Goal: Transaction & Acquisition: Register for event/course

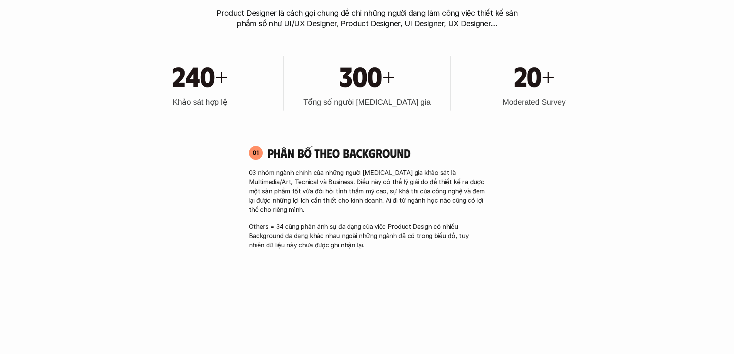
scroll to position [424, 0]
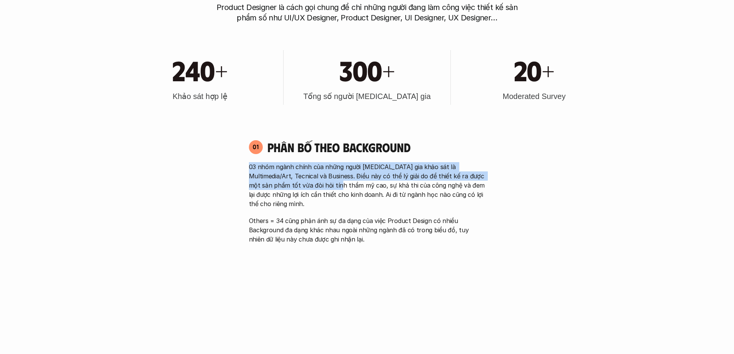
drag, startPoint x: 250, startPoint y: 168, endPoint x: 320, endPoint y: 184, distance: 72.3
click at [320, 184] on p "03 nhóm ngành chính của những người [MEDICAL_DATA] gia khảo sát là Multimedia/A…" at bounding box center [367, 185] width 237 height 46
click at [273, 172] on p "03 nhóm ngành chính của những người [MEDICAL_DATA] gia khảo sát là Multimedia/A…" at bounding box center [367, 185] width 237 height 46
drag, startPoint x: 253, startPoint y: 166, endPoint x: 318, endPoint y: 181, distance: 66.5
click at [318, 181] on p "03 nhóm ngành chính của những người [MEDICAL_DATA] gia khảo sát là Multimedia/A…" at bounding box center [367, 185] width 237 height 46
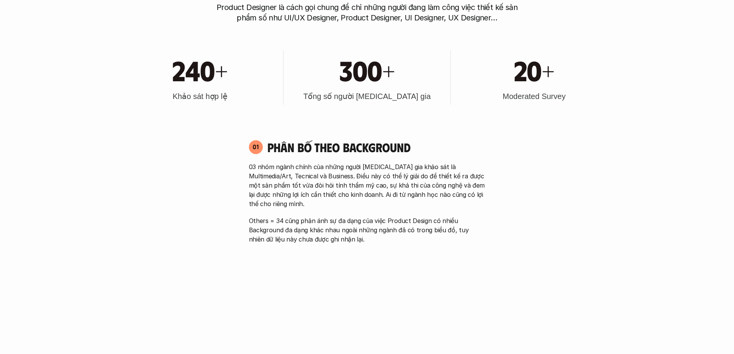
click at [341, 185] on p "03 nhóm ngành chính của những người [MEDICAL_DATA] gia khảo sát là Multimedia/A…" at bounding box center [367, 185] width 237 height 46
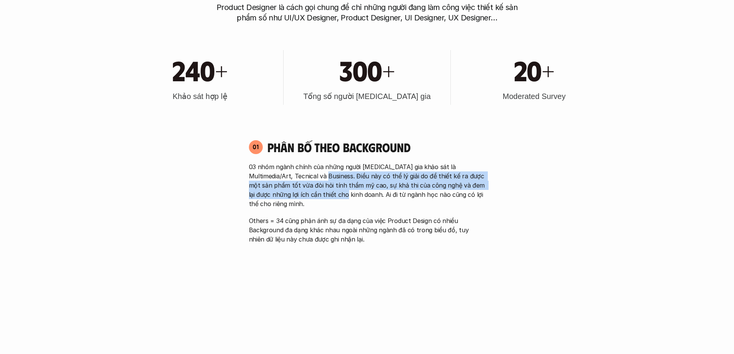
drag, startPoint x: 310, startPoint y: 176, endPoint x: 331, endPoint y: 200, distance: 31.9
click at [326, 195] on p "03 nhóm ngành chính của những người [MEDICAL_DATA] gia khảo sát là Multimedia/A…" at bounding box center [367, 185] width 237 height 46
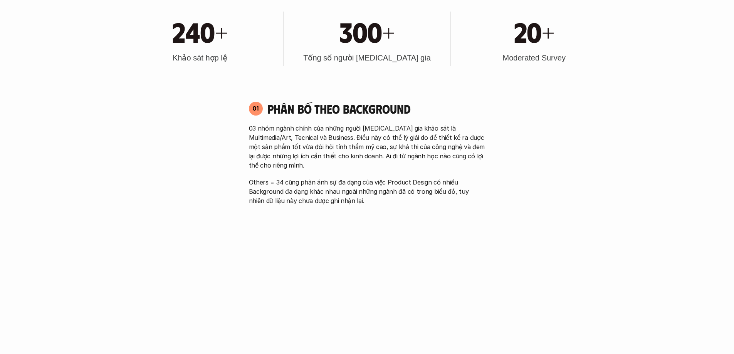
click at [332, 161] on p "03 nhóm ngành chính của những người [MEDICAL_DATA] gia khảo sát là Multimedia/A…" at bounding box center [367, 147] width 237 height 46
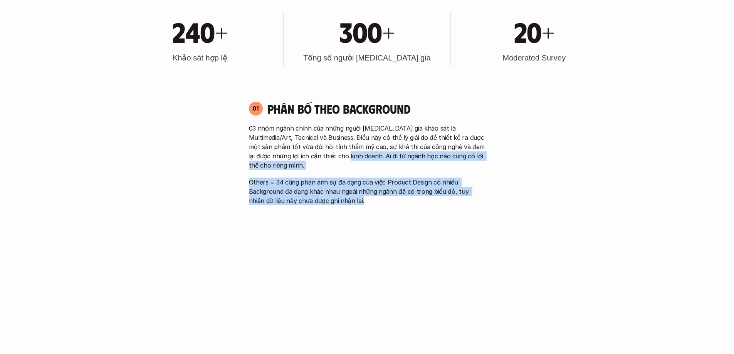
drag, startPoint x: 328, startPoint y: 152, endPoint x: 453, endPoint y: 192, distance: 131.7
click at [453, 192] on div "03 nhóm ngành chính của những người tham gia khảo sát là Multimedia/Art, Tecnic…" at bounding box center [367, 165] width 237 height 82
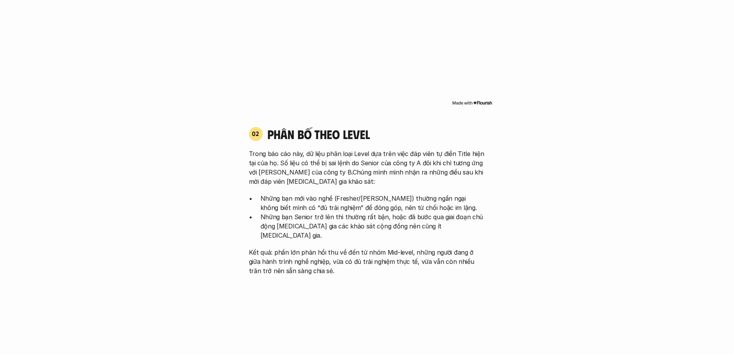
scroll to position [732, 0]
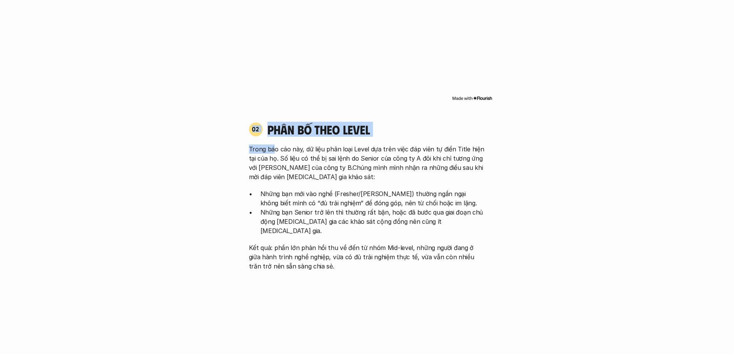
drag, startPoint x: 244, startPoint y: 116, endPoint x: 274, endPoint y: 136, distance: 35.8
click at [274, 136] on div "02 phân bố theo Level Trong báo cáo này, dữ liệu phân loại Level dựa trên việc …" at bounding box center [367, 196] width 250 height 149
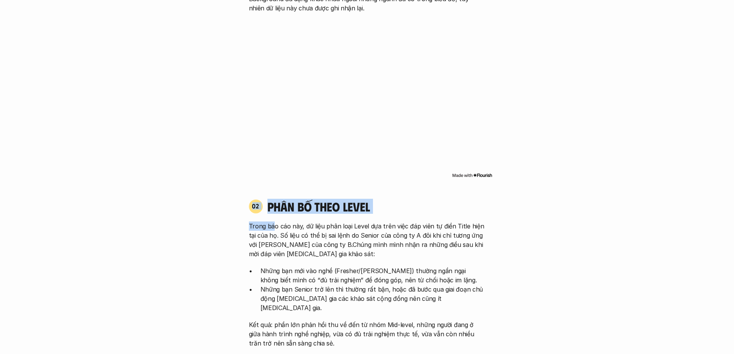
scroll to position [694, 0]
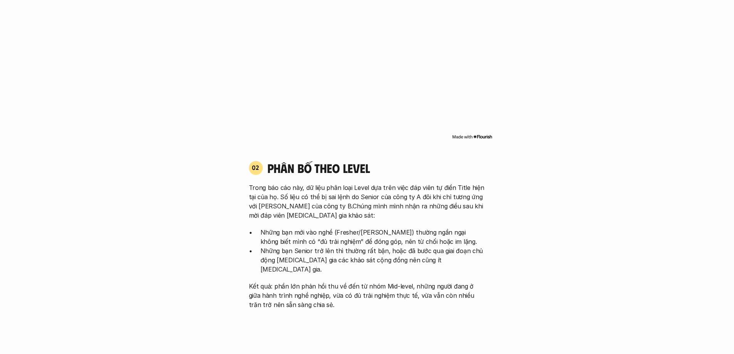
click at [279, 183] on p "Trong báo cáo này, dữ liệu phân loại Level dựa trên việc đáp viên tự điền Title…" at bounding box center [367, 201] width 237 height 37
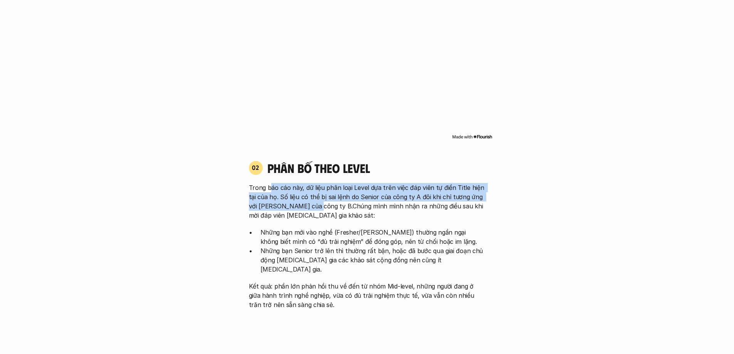
drag, startPoint x: 272, startPoint y: 180, endPoint x: 311, endPoint y: 198, distance: 43.5
click at [311, 198] on p "Trong báo cáo này, dữ liệu phân loại Level dựa trên việc đáp viên tự điền Title…" at bounding box center [367, 201] width 237 height 37
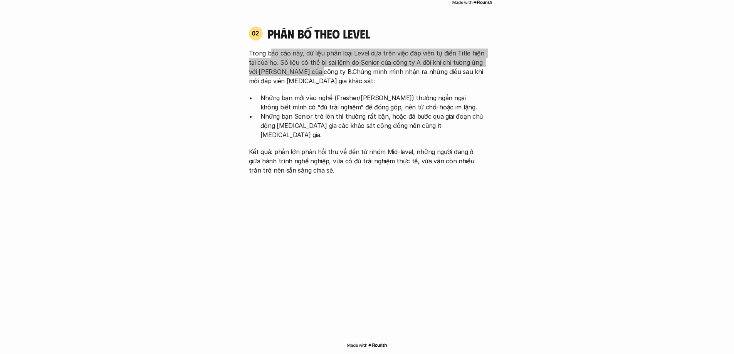
scroll to position [848, 0]
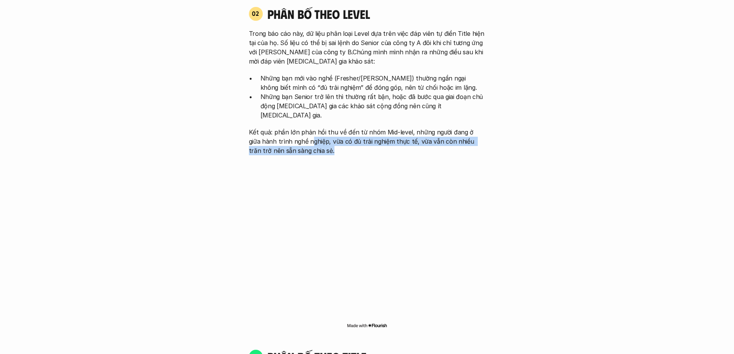
drag, startPoint x: 296, startPoint y: 119, endPoint x: 349, endPoint y: 133, distance: 55.0
click at [349, 133] on p "Kết quả: phần lớn phản hồi thu về đến từ nhóm Mid-level, những người đang ở giữ…" at bounding box center [367, 142] width 237 height 28
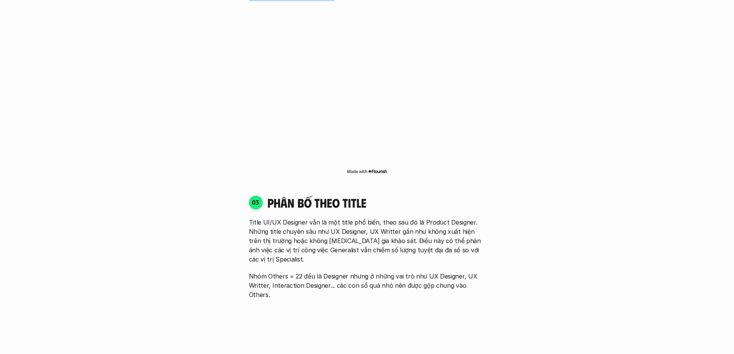
scroll to position [1079, 0]
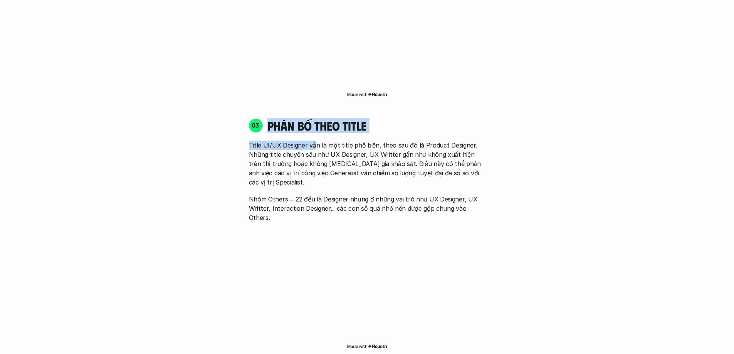
drag, startPoint x: 268, startPoint y: 111, endPoint x: 314, endPoint y: 121, distance: 47.2
click at [314, 121] on div "03 phân bố theo title Title UI/UX Designer vẫn là một title phổ biến, theo sau …" at bounding box center [367, 170] width 250 height 104
drag, startPoint x: 250, startPoint y: 128, endPoint x: 265, endPoint y: 133, distance: 16.1
click at [250, 141] on p "Title UI/UX Designer vẫn là một title phổ biến, theo sau đó là Product Designer…" at bounding box center [367, 164] width 237 height 46
click at [317, 141] on p "Title UI/UX Designer vẫn là một title phổ biến, theo sau đó là Product Designer…" at bounding box center [367, 164] width 237 height 46
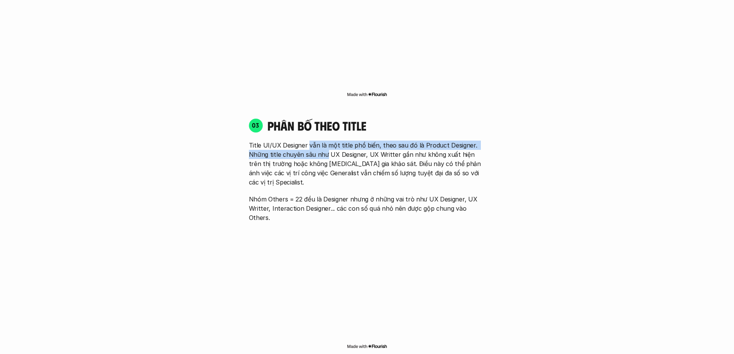
drag, startPoint x: 307, startPoint y: 126, endPoint x: 325, endPoint y: 138, distance: 21.7
click at [325, 141] on p "Title UI/UX Designer vẫn là một title phổ biến, theo sau đó là Product Designer…" at bounding box center [367, 164] width 237 height 46
click at [344, 146] on p "Title UI/UX Designer vẫn là một title phổ biến, theo sau đó là Product Designer…" at bounding box center [367, 164] width 237 height 46
drag, startPoint x: 293, startPoint y: 133, endPoint x: 375, endPoint y: 138, distance: 82.2
click at [375, 141] on p "Title UI/UX Designer vẫn là một title phổ biến, theo sau đó là Product Designer…" at bounding box center [367, 164] width 237 height 46
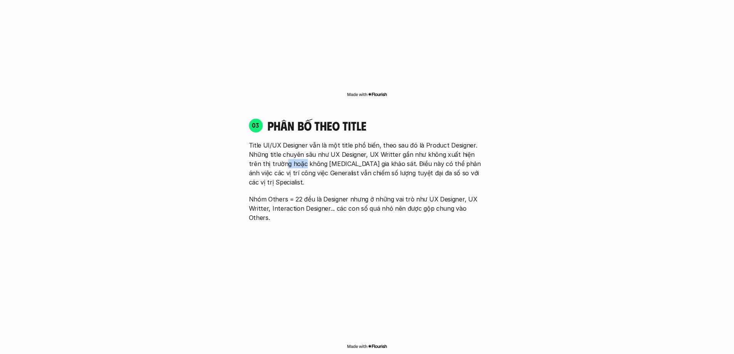
drag, startPoint x: 272, startPoint y: 147, endPoint x: 307, endPoint y: 147, distance: 35.1
click at [293, 147] on p "Title UI/UX Designer vẫn là một title phổ biến, theo sau đó là Product Designer…" at bounding box center [367, 164] width 237 height 46
drag, startPoint x: 329, startPoint y: 134, endPoint x: 375, endPoint y: 139, distance: 46.8
click at [375, 141] on p "Title UI/UX Designer vẫn là một title phổ biến, theo sau đó là Product Designer…" at bounding box center [367, 164] width 237 height 46
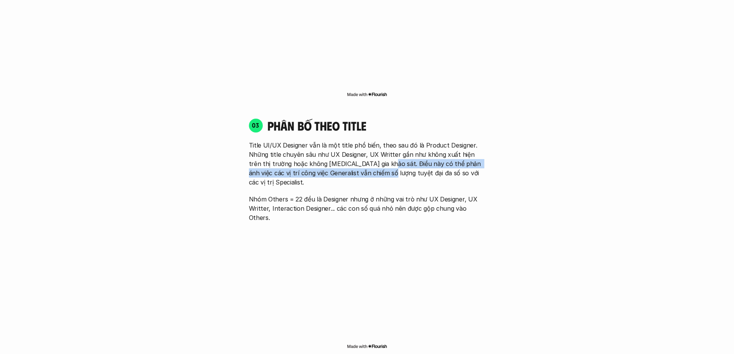
drag, startPoint x: 370, startPoint y: 149, endPoint x: 372, endPoint y: 153, distance: 5.2
click at [372, 153] on p "Title UI/UX Designer vẫn là một title phổ biến, theo sau đó là Product Designer…" at bounding box center [367, 164] width 237 height 46
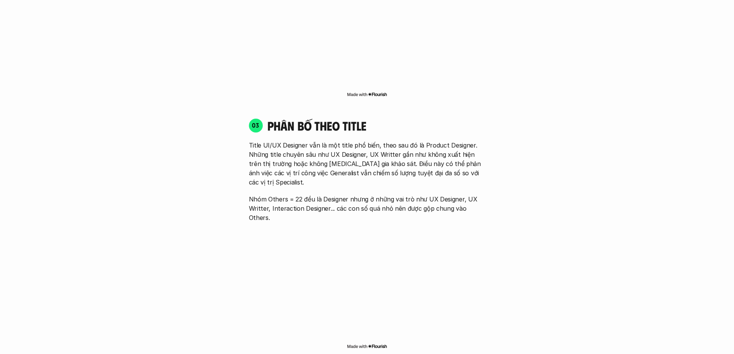
click at [386, 153] on p "Title UI/UX Designer vẫn là một title phổ biến, theo sau đó là Product Designer…" at bounding box center [367, 164] width 237 height 46
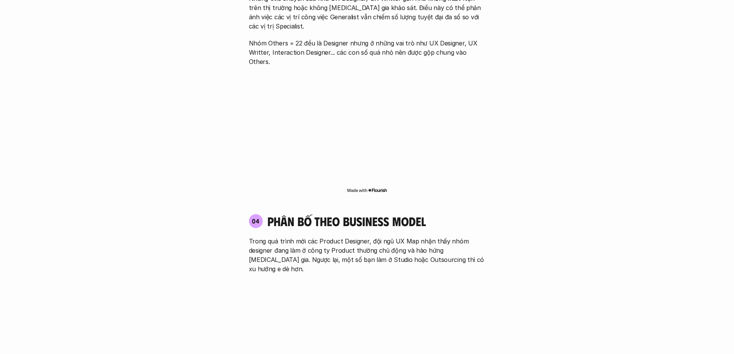
scroll to position [1310, 0]
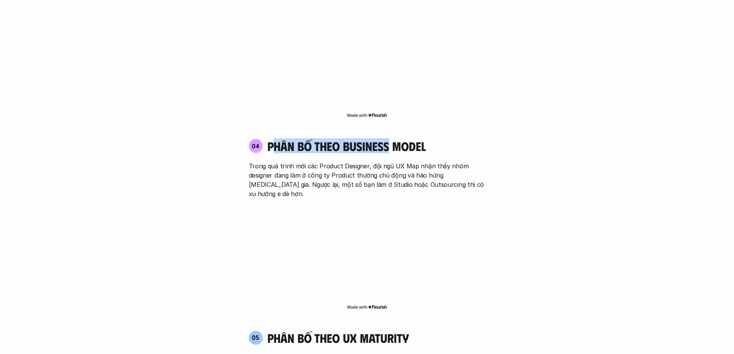
drag, startPoint x: 275, startPoint y: 103, endPoint x: 390, endPoint y: 115, distance: 114.6
click at [390, 139] on h4 "phân bố theo business model" at bounding box center [346, 146] width 158 height 15
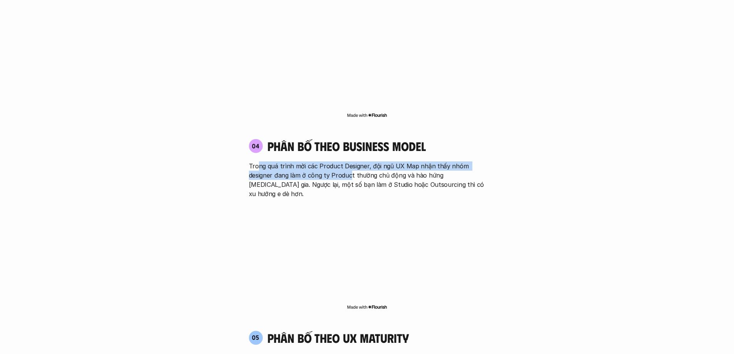
drag, startPoint x: 257, startPoint y: 128, endPoint x: 353, endPoint y: 136, distance: 96.7
click at [351, 161] on p "Trong quá trình mời các Product Designer, đội ngũ UX Map nhận thấy nhóm designe…" at bounding box center [367, 179] width 237 height 37
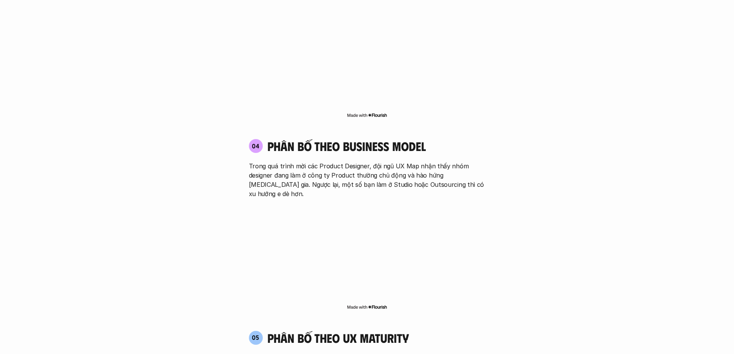
click at [398, 161] on p "Trong quá trình mời các Product Designer, đội ngũ UX Map nhận thấy nhóm designe…" at bounding box center [367, 179] width 237 height 37
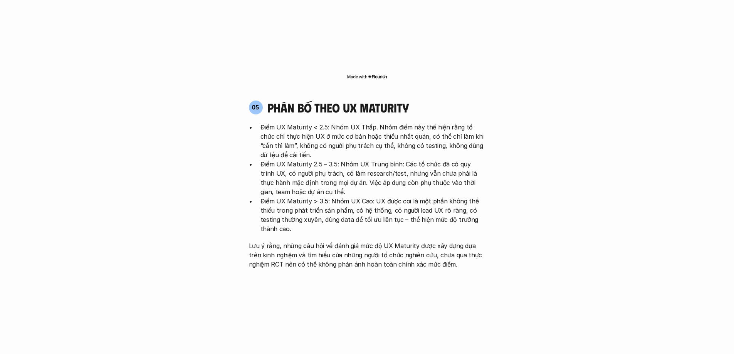
scroll to position [1541, 0]
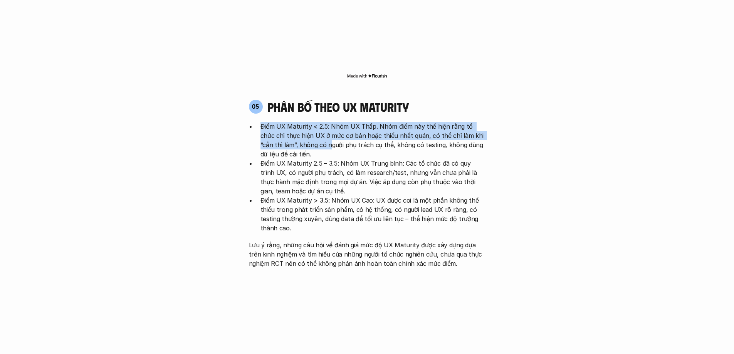
drag, startPoint x: 259, startPoint y: 78, endPoint x: 308, endPoint y: 97, distance: 52.6
click at [308, 122] on ul "Điểm UX Maturity < 2.5: Nhóm UX Thấp. Nhóm điểm này thể hiện rằng tổ chức chỉ t…" at bounding box center [367, 177] width 237 height 111
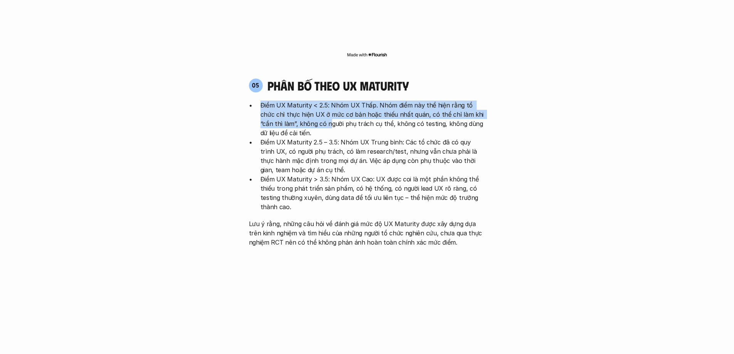
scroll to position [1580, 0]
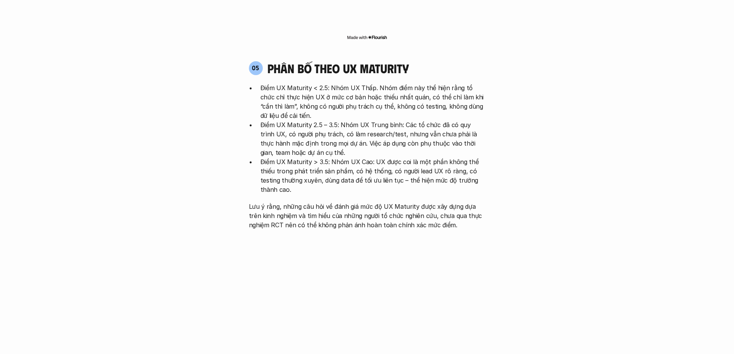
click at [262, 120] on p "Điểm UX Maturity 2.5 – 3.5: Nhóm UX Trung bình: Các tổ chức đã có quy trình UX,…" at bounding box center [372, 138] width 225 height 37
drag, startPoint x: 259, startPoint y: 76, endPoint x: 341, endPoint y: 81, distance: 82.6
click at [341, 83] on ul "Điểm UX Maturity < 2.5: Nhóm UX Thấp. Nhóm điểm này thể hiện rằng tổ chức chỉ t…" at bounding box center [367, 138] width 237 height 111
drag, startPoint x: 359, startPoint y: 81, endPoint x: 402, endPoint y: 82, distance: 43.2
click at [402, 120] on p "Điểm UX Maturity 2.5 – 3.5: Nhóm UX Trung bình: Các tổ chức đã có quy trình UX,…" at bounding box center [372, 138] width 225 height 37
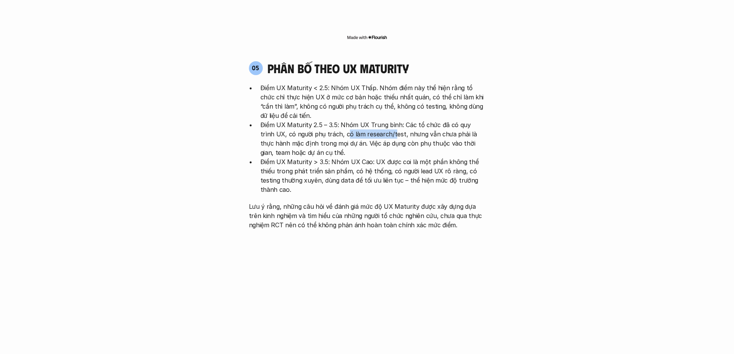
drag, startPoint x: 331, startPoint y: 89, endPoint x: 377, endPoint y: 89, distance: 46.2
click at [377, 120] on p "Điểm UX Maturity 2.5 – 3.5: Nhóm UX Trung bình: Các tổ chức đã có quy trình UX,…" at bounding box center [372, 138] width 225 height 37
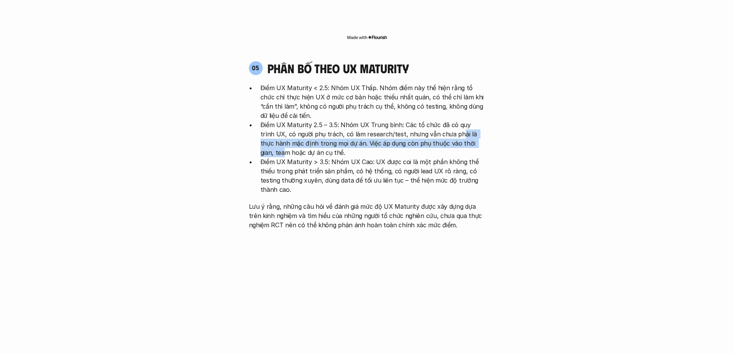
drag, startPoint x: 442, startPoint y: 89, endPoint x: 462, endPoint y: 93, distance: 20.9
click at [464, 120] on p "Điểm UX Maturity 2.5 – 3.5: Nhóm UX Trung bình: Các tổ chức đã có quy trình UX,…" at bounding box center [372, 138] width 225 height 37
click at [302, 120] on p "Điểm UX Maturity 2.5 – 3.5: Nhóm UX Trung bình: Các tổ chức đã có quy trình UX,…" at bounding box center [372, 138] width 225 height 37
drag, startPoint x: 342, startPoint y: 96, endPoint x: 451, endPoint y: 98, distance: 108.7
click at [451, 120] on p "Điểm UX Maturity 2.5 – 3.5: Nhóm UX Trung bình: Các tổ chức đã có quy trình UX,…" at bounding box center [372, 138] width 225 height 37
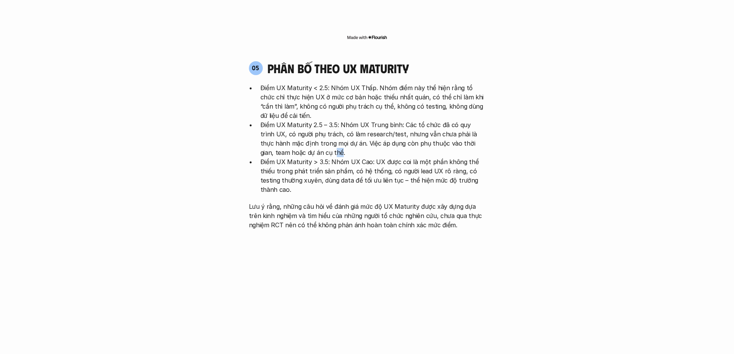
drag, startPoint x: 290, startPoint y: 106, endPoint x: 306, endPoint y: 117, distance: 19.1
click at [295, 120] on p "Điểm UX Maturity 2.5 – 3.5: Nhóm UX Trung bình: Các tổ chức đã có quy trình UX,…" at bounding box center [372, 138] width 225 height 37
drag, startPoint x: 320, startPoint y: 115, endPoint x: 327, endPoint y: 123, distance: 11.0
click at [326, 157] on p "Điểm UX Maturity > 3.5: Nhóm UX Cao: UX được coi là một phần không thể thiếu tr…" at bounding box center [372, 175] width 225 height 37
click at [353, 157] on p "Điểm UX Maturity > 3.5: Nhóm UX Cao: UX được coi là một phần không thể thiếu tr…" at bounding box center [372, 175] width 225 height 37
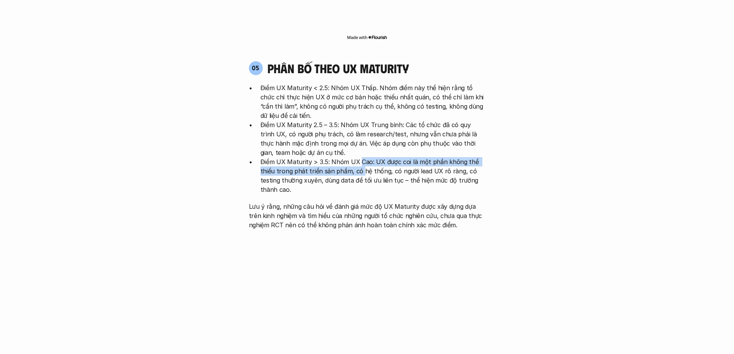
drag, startPoint x: 358, startPoint y: 118, endPoint x: 361, endPoint y: 123, distance: 5.9
click at [361, 157] on p "Điểm UX Maturity > 3.5: Nhóm UX Cao: UX được coi là một phần không thể thiếu tr…" at bounding box center [372, 175] width 225 height 37
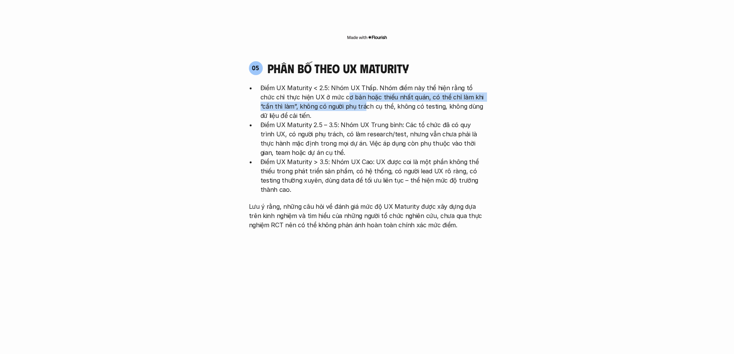
drag, startPoint x: 332, startPoint y: 53, endPoint x: 343, endPoint y: 62, distance: 14.0
click at [343, 83] on p "Điểm UX Maturity < 2.5: Nhóm UX Thấp. Nhóm điểm này thể hiện rằng tổ chức chỉ t…" at bounding box center [372, 101] width 225 height 37
click at [375, 83] on p "Điểm UX Maturity < 2.5: Nhóm UX Thấp. Nhóm điểm này thể hiện rằng tổ chức chỉ t…" at bounding box center [372, 101] width 225 height 37
drag, startPoint x: 363, startPoint y: 49, endPoint x: 368, endPoint y: 63, distance: 14.7
click at [367, 83] on p "Điểm UX Maturity < 2.5: Nhóm UX Thấp. Nhóm điểm này thể hiện rằng tổ chức chỉ t…" at bounding box center [372, 101] width 225 height 37
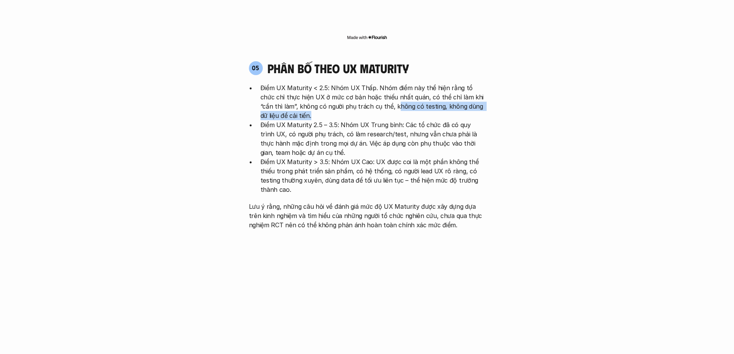
drag, startPoint x: 373, startPoint y: 60, endPoint x: 381, endPoint y: 68, distance: 12.0
click at [381, 83] on p "Điểm UX Maturity < 2.5: Nhóm UX Thấp. Nhóm điểm này thể hiện rằng tổ chức chỉ t…" at bounding box center [372, 101] width 225 height 37
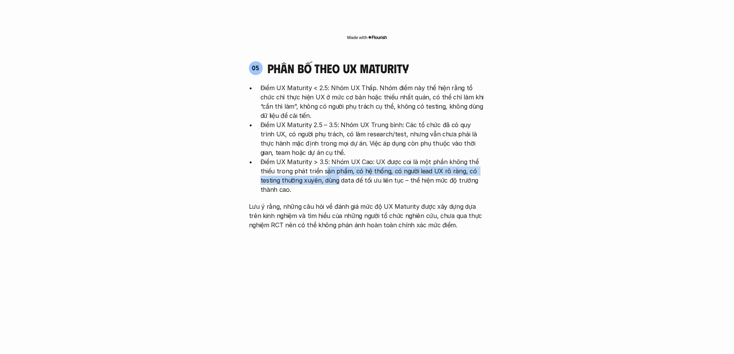
drag, startPoint x: 323, startPoint y: 121, endPoint x: 336, endPoint y: 135, distance: 19.1
click at [336, 157] on p "Điểm UX Maturity > 3.5: Nhóm UX Cao: UX được coi là một phần không thể thiếu tr…" at bounding box center [372, 175] width 225 height 37
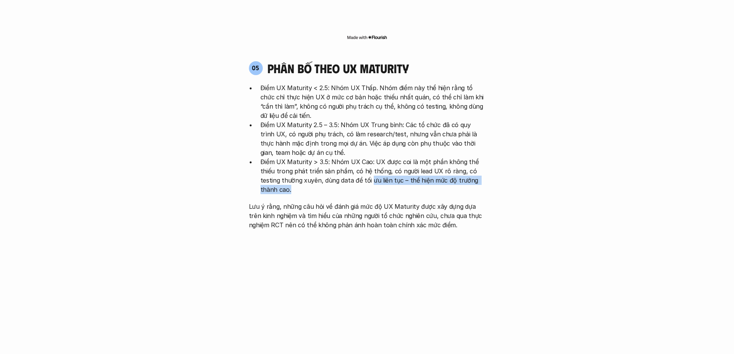
drag, startPoint x: 373, startPoint y: 136, endPoint x: 375, endPoint y: 140, distance: 4.7
click at [375, 157] on p "Điểm UX Maturity > 3.5: Nhóm UX Cao: UX được coi là một phần không thể thiếu tr…" at bounding box center [372, 175] width 225 height 37
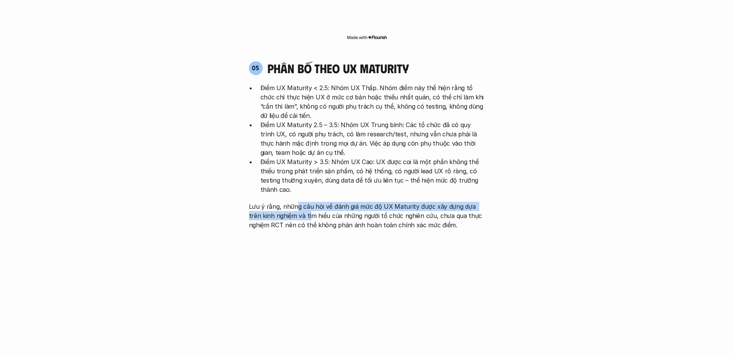
drag, startPoint x: 298, startPoint y: 161, endPoint x: 299, endPoint y: 166, distance: 5.1
click at [299, 202] on p "Lưu ý rằng, những câu hỏi về đánh giá mức độ UX Maturity được xây dựng dựa trên…" at bounding box center [367, 216] width 237 height 28
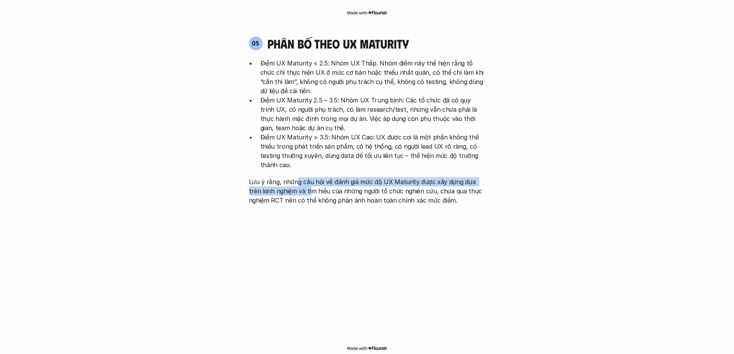
scroll to position [1618, 0]
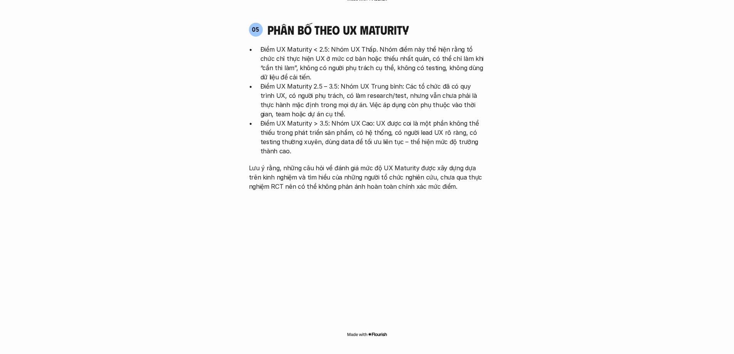
click at [282, 163] on p "Lưu ý rằng, những câu hỏi về đánh giá mức độ UX Maturity được xây dựng dựa trên…" at bounding box center [367, 177] width 237 height 28
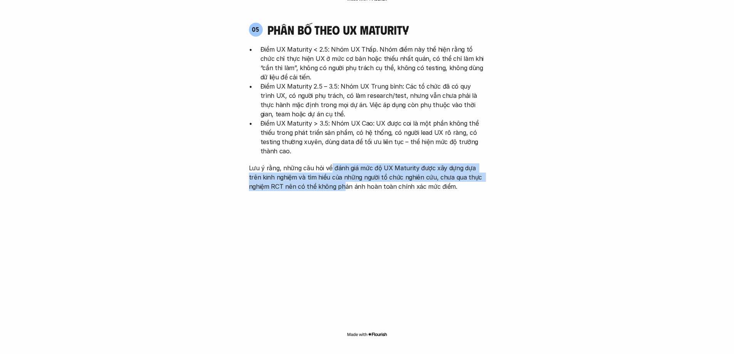
drag, startPoint x: 329, startPoint y: 126, endPoint x: 344, endPoint y: 137, distance: 18.4
click at [344, 163] on p "Lưu ý rằng, những câu hỏi về đánh giá mức độ UX Maturity được xây dựng dựa trên…" at bounding box center [367, 177] width 237 height 28
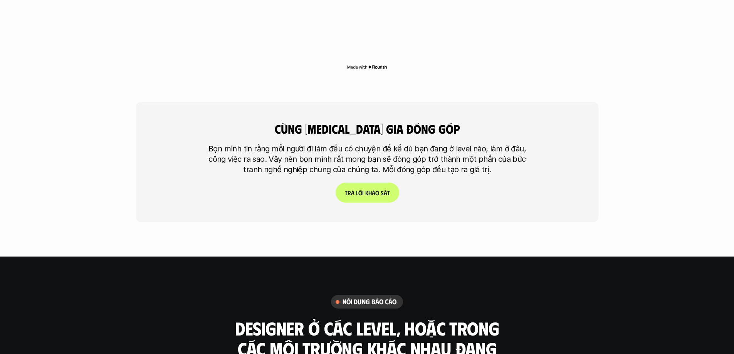
scroll to position [1888, 0]
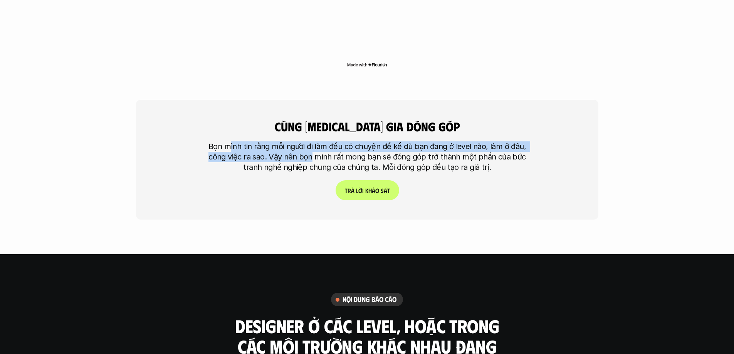
drag, startPoint x: 230, startPoint y: 102, endPoint x: 315, endPoint y: 109, distance: 85.4
click at [315, 141] on p "Bọn mình tin rằng mỗi người đi làm đều có chuyện để kể dù bạn đang ở level nào,…" at bounding box center [367, 156] width 328 height 31
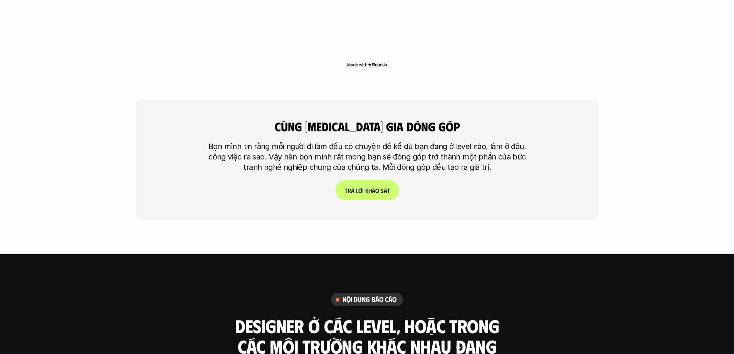
click at [337, 141] on p "Bọn mình tin rằng mỗi người đi làm đều có chuyện để kể dù bạn đang ở level nào,…" at bounding box center [367, 156] width 328 height 31
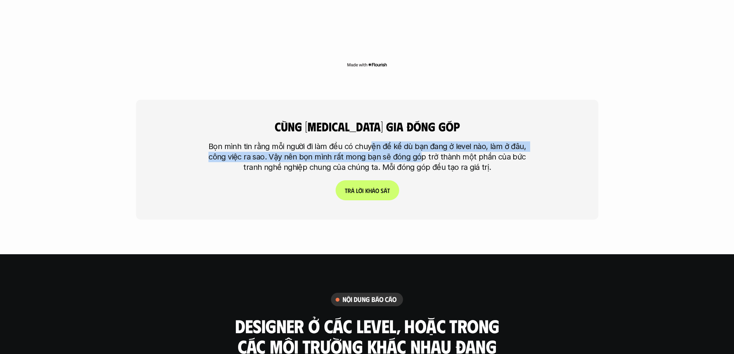
drag, startPoint x: 371, startPoint y: 102, endPoint x: 421, endPoint y: 114, distance: 51.4
click at [421, 141] on p "Bọn mình tin rằng mỗi người đi làm đều có chuyện để kể dù bạn đang ở level nào,…" at bounding box center [367, 156] width 328 height 31
click at [413, 141] on p "Bọn mình tin rằng mỗi người đi làm đều có chuyện để kể dù bạn đang ở level nào,…" at bounding box center [367, 156] width 328 height 31
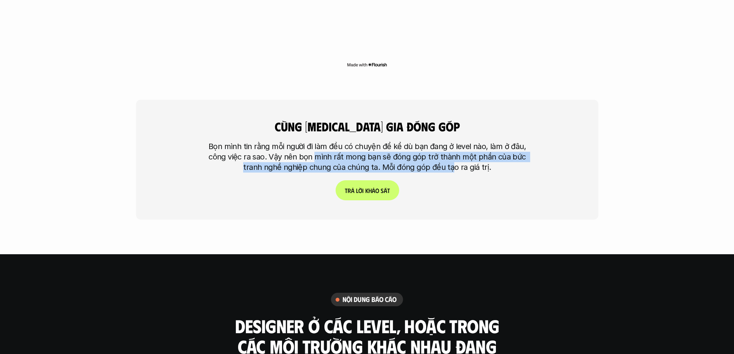
drag, startPoint x: 318, startPoint y: 113, endPoint x: 452, endPoint y: 119, distance: 134.2
click at [452, 141] on p "Bọn mình tin rằng mỗi người đi làm đều có chuyện để kể dù bạn đang ở level nào,…" at bounding box center [367, 156] width 328 height 31
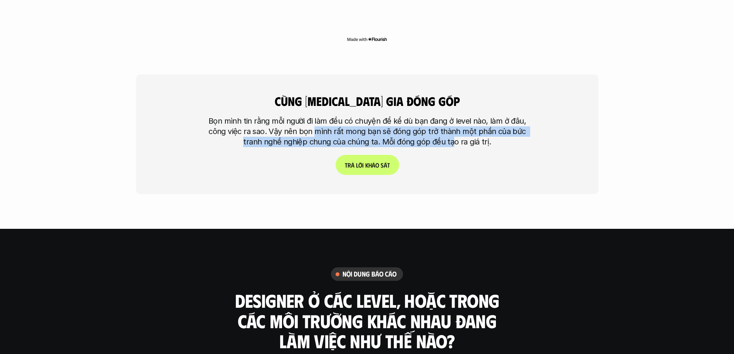
scroll to position [1926, 0]
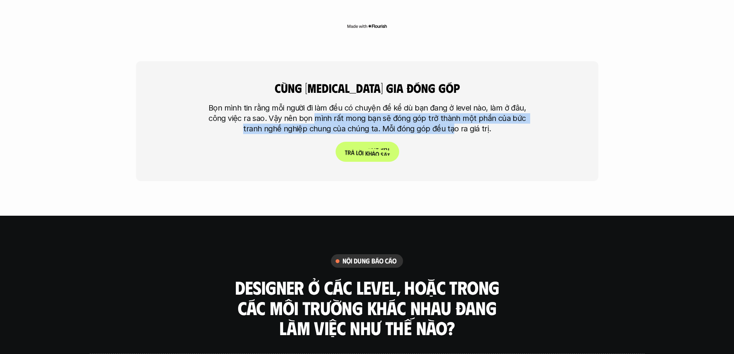
click at [366, 148] on p "T r ả l ờ i k h ả o s á t" at bounding box center [366, 151] width 45 height 7
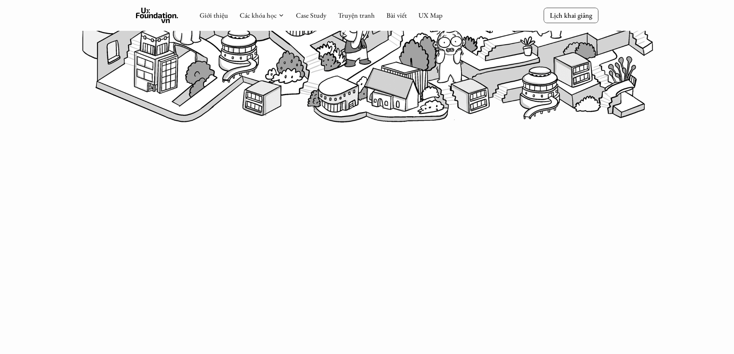
scroll to position [344, 0]
